Goal: Task Accomplishment & Management: Complete application form

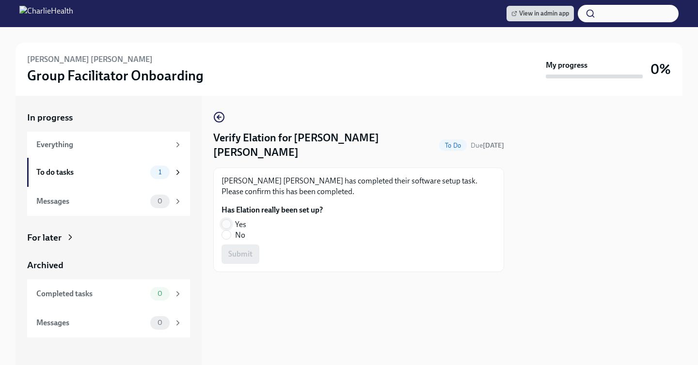
click at [228, 220] on input "Yes" at bounding box center [226, 224] width 9 height 9
radio input "true"
click at [235, 250] on span "Submit" at bounding box center [240, 255] width 24 height 10
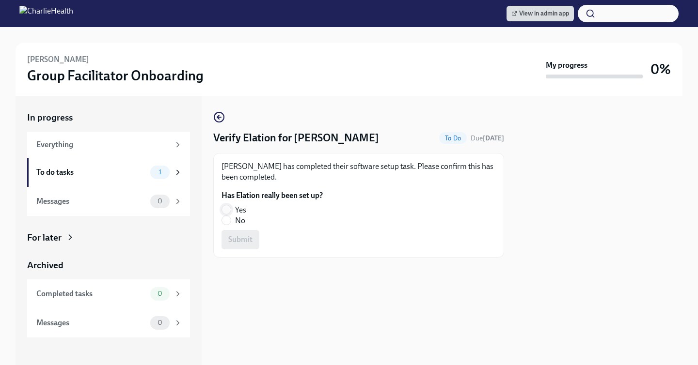
click at [226, 213] on input "Yes" at bounding box center [226, 210] width 9 height 9
radio input "true"
click at [239, 239] on span "Submit" at bounding box center [240, 240] width 24 height 10
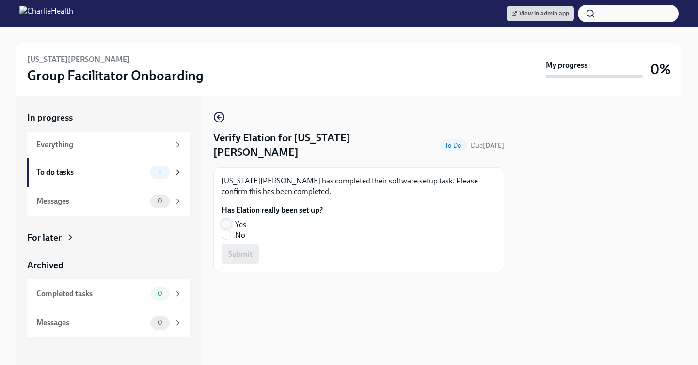
click at [228, 220] on input "Yes" at bounding box center [226, 224] width 9 height 9
radio input "true"
click at [245, 250] on span "Submit" at bounding box center [240, 255] width 24 height 10
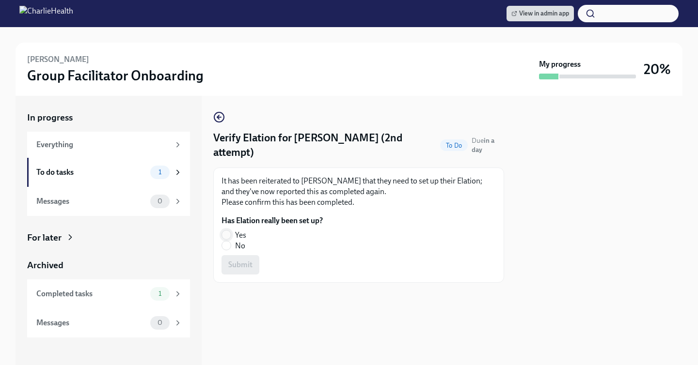
click at [223, 231] on input "Yes" at bounding box center [226, 235] width 9 height 9
radio input "true"
click at [232, 260] on span "Submit" at bounding box center [240, 265] width 24 height 10
